Goal: Transaction & Acquisition: Purchase product/service

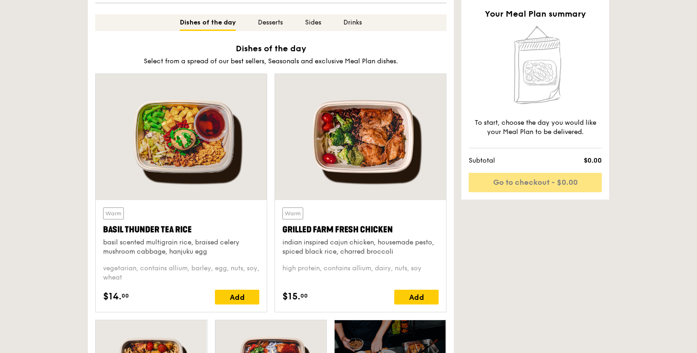
scroll to position [360, 0]
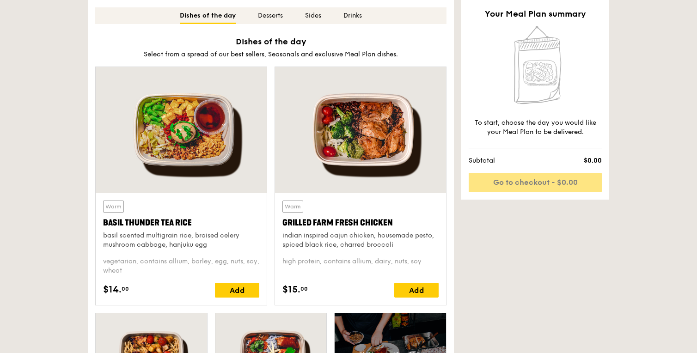
click at [399, 283] on div "Warm Grilled Farm Fresh Chicken indian inspired cajun chicken, housemade pesto,…" at bounding box center [361, 249] width 156 height 97
click at [399, 286] on div "Add" at bounding box center [416, 290] width 44 height 15
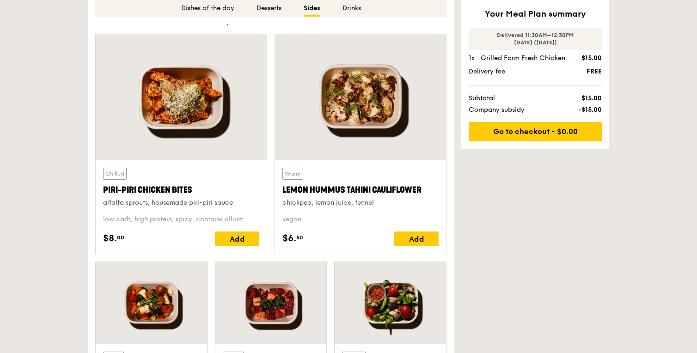
scroll to position [1626, 0]
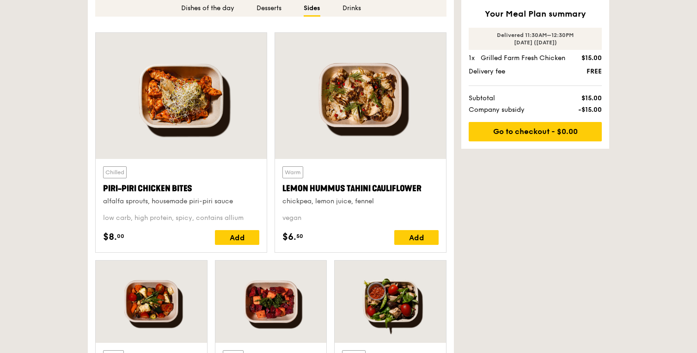
click at [228, 230] on div "Chilled Piri-piri Chicken Bites alfalfa sprouts, housemade piri-piri sauce low …" at bounding box center [181, 205] width 156 height 79
click at [235, 234] on div "Add" at bounding box center [237, 237] width 44 height 15
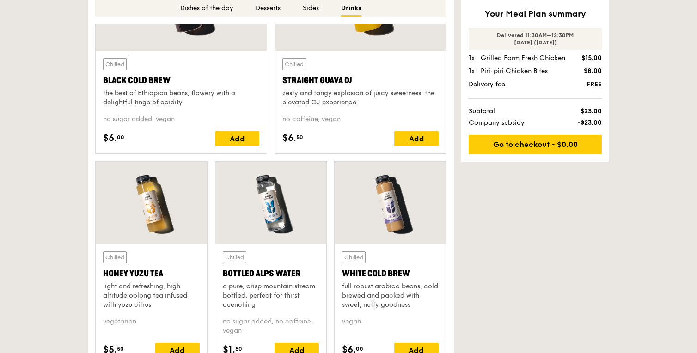
scroll to position [2216, 0]
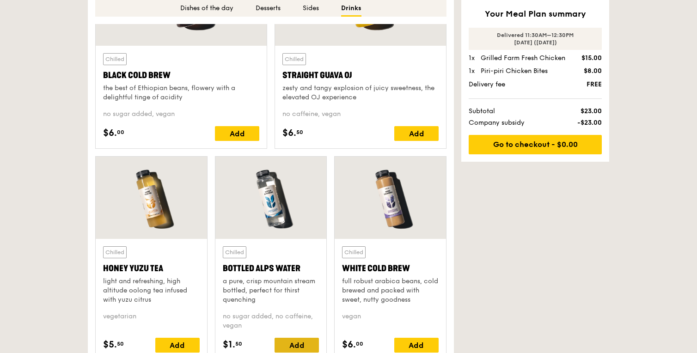
click at [297, 343] on div "Add" at bounding box center [297, 345] width 44 height 15
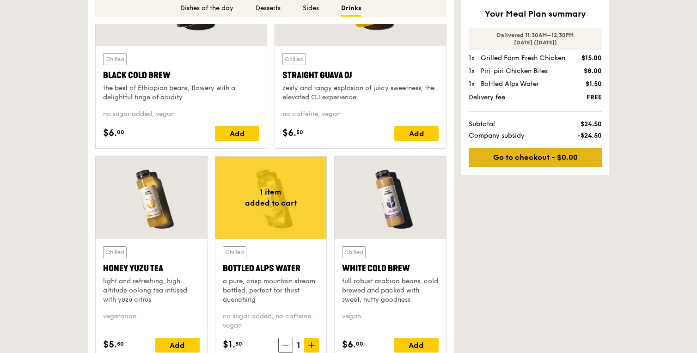
click at [522, 156] on link "Go to checkout - $0.00" at bounding box center [535, 157] width 133 height 19
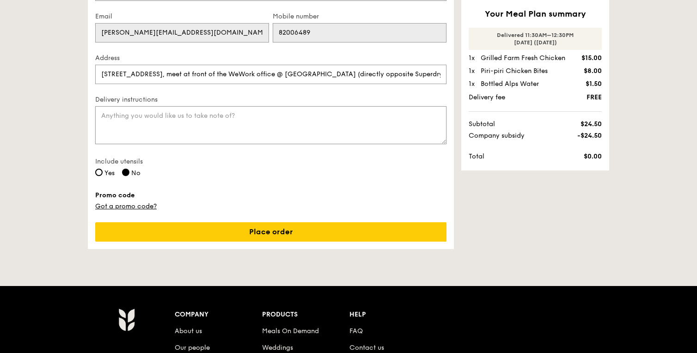
scroll to position [333, 0]
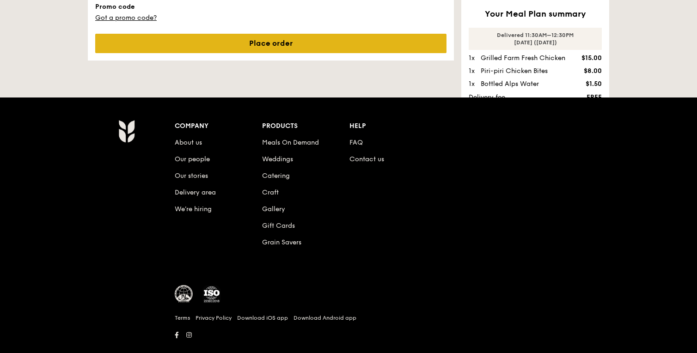
click at [327, 41] on link "Place order" at bounding box center [270, 43] width 351 height 19
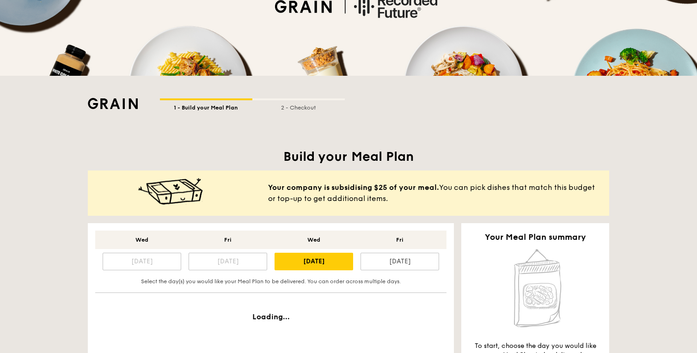
scroll to position [147, 0]
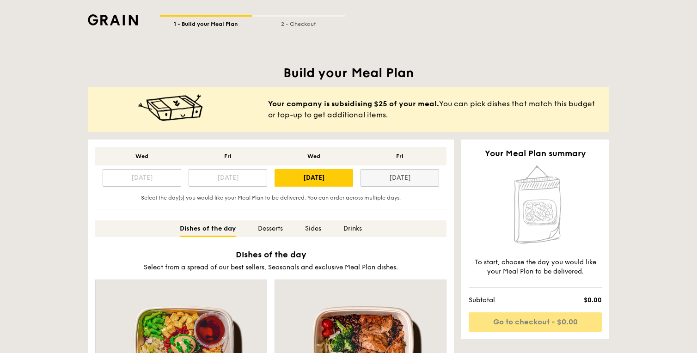
click at [401, 181] on div "[DATE]" at bounding box center [400, 178] width 79 height 18
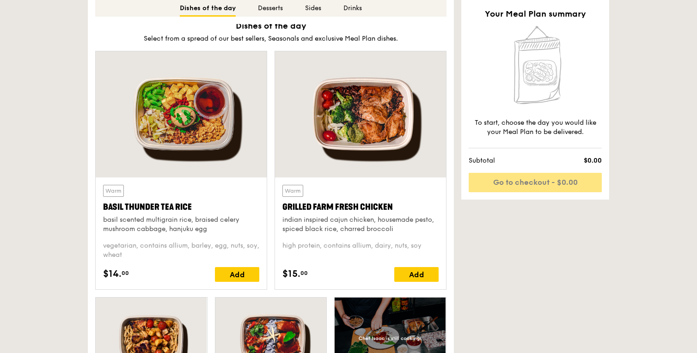
scroll to position [398, 0]
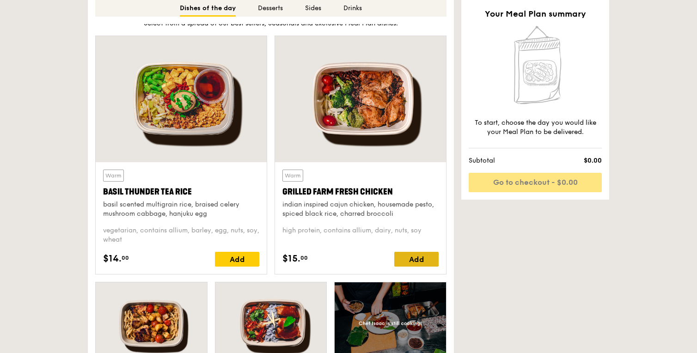
click at [400, 259] on div "Add" at bounding box center [416, 259] width 44 height 15
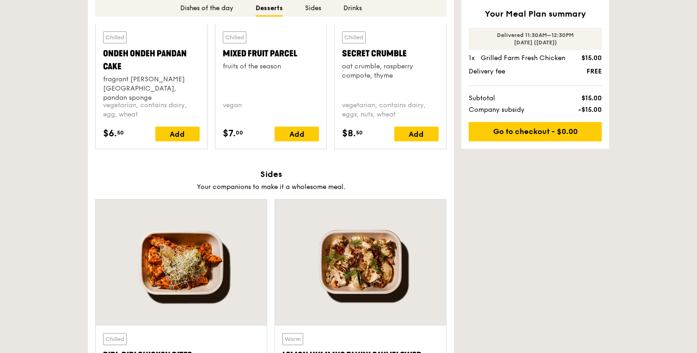
scroll to position [1504, 0]
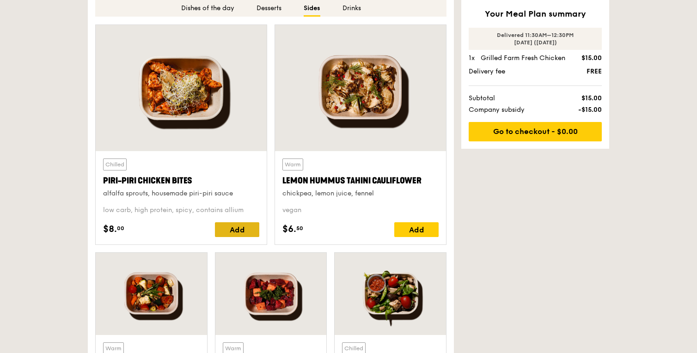
click at [243, 228] on div "Add" at bounding box center [237, 229] width 44 height 15
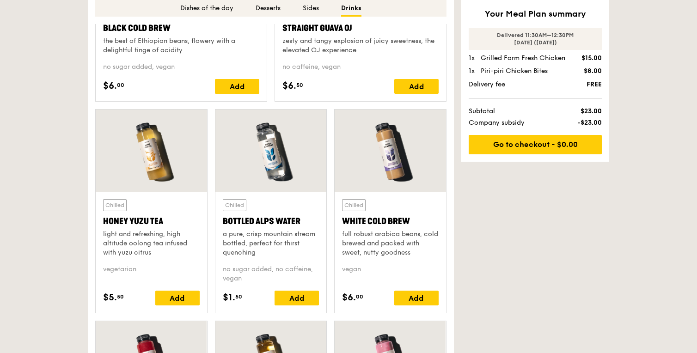
scroll to position [2274, 0]
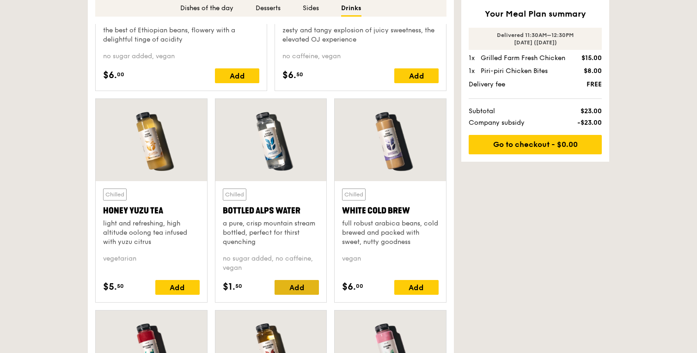
click at [301, 282] on div "Add" at bounding box center [297, 287] width 44 height 15
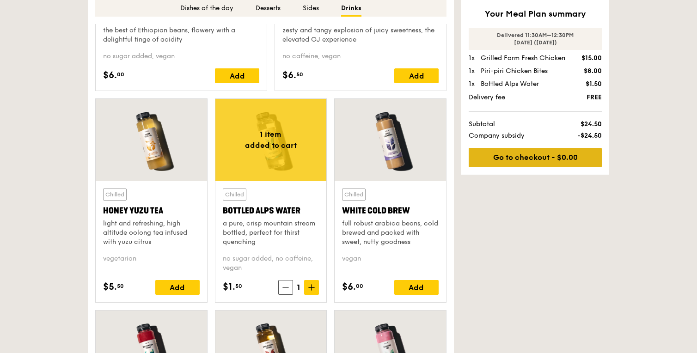
click at [532, 153] on link "Go to checkout - $0.00" at bounding box center [535, 157] width 133 height 19
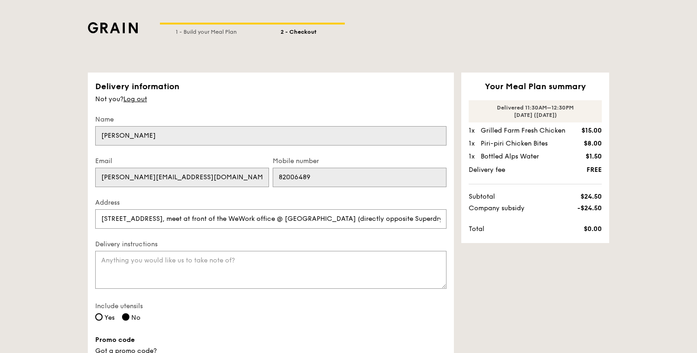
scroll to position [351, 0]
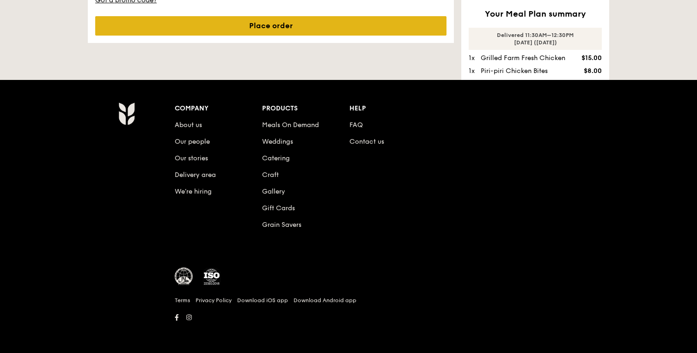
click at [271, 33] on link "Place order" at bounding box center [270, 25] width 351 height 19
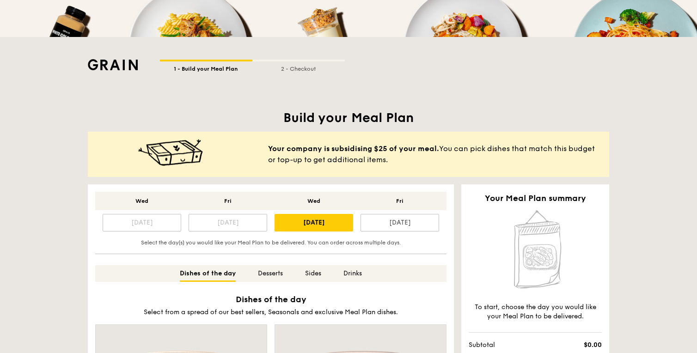
scroll to position [145, 0]
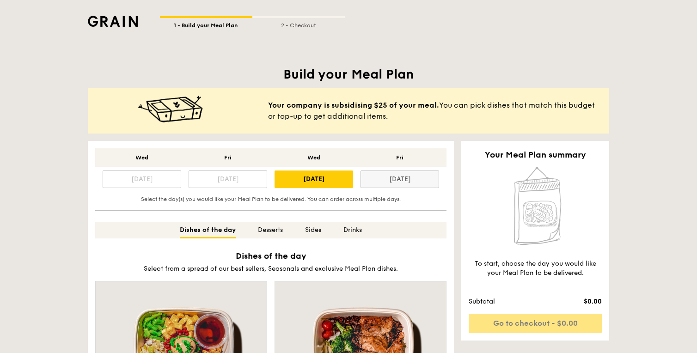
click at [402, 172] on div "[DATE]" at bounding box center [400, 180] width 79 height 18
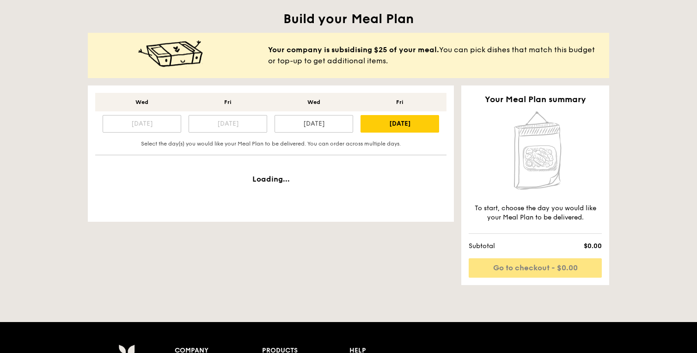
scroll to position [207, 0]
